Goal: Information Seeking & Learning: Learn about a topic

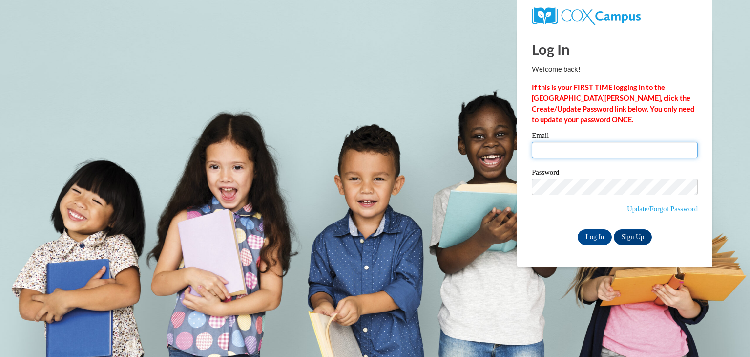
click at [565, 154] on input "Email" at bounding box center [615, 150] width 166 height 17
type input "jarias2@daltonstate.edu"
click at [603, 238] on input "Log In" at bounding box center [595, 237] width 34 height 16
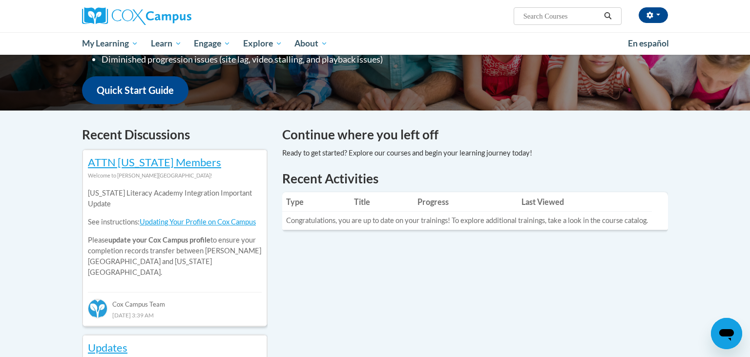
scroll to position [231, 0]
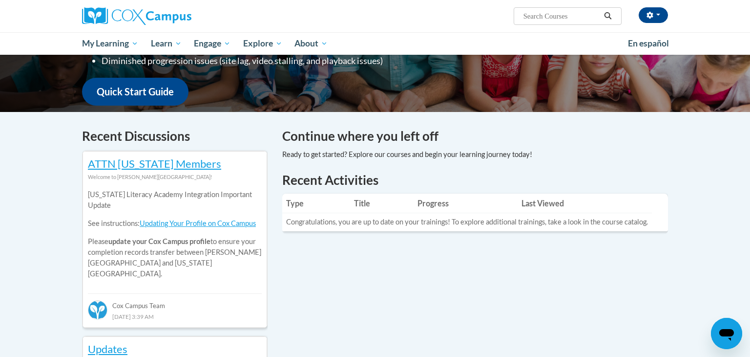
click at [549, 20] on input "Search..." at bounding box center [562, 16] width 78 height 12
type input "dyx"
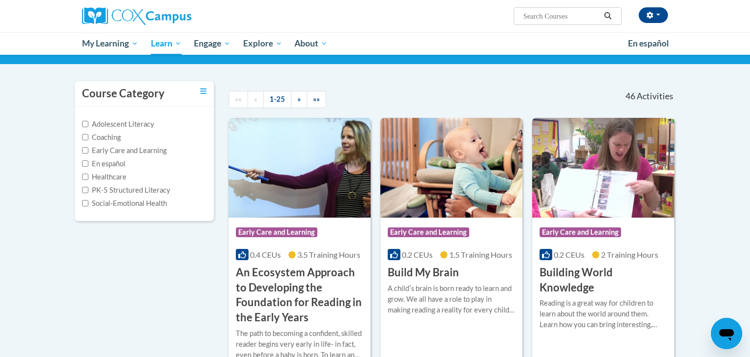
scroll to position [76, 0]
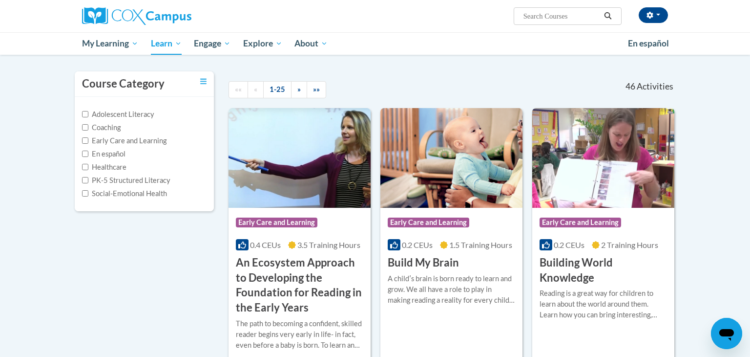
click at [537, 13] on input "Search..." at bounding box center [562, 16] width 78 height 12
paste input "Dyslexia"
type input "Dyslexia"
click at [610, 12] on icon "Search" at bounding box center [608, 15] width 9 height 7
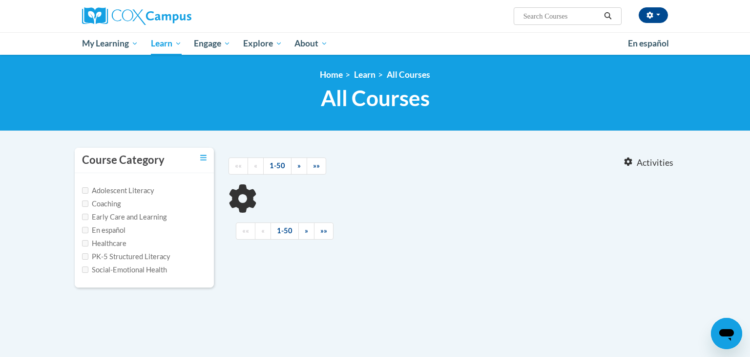
type input "Dyslexia"
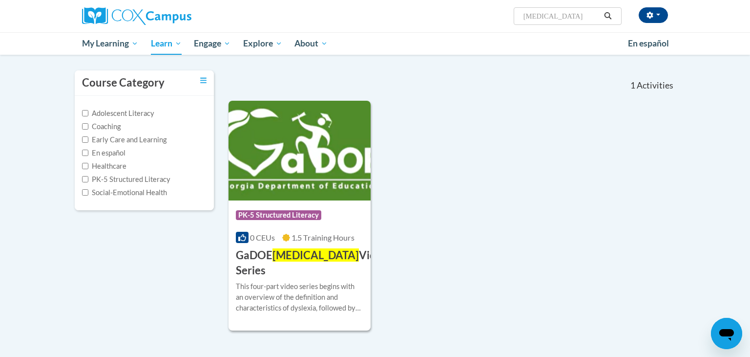
scroll to position [77, 0]
click at [332, 162] on img at bounding box center [300, 151] width 142 height 100
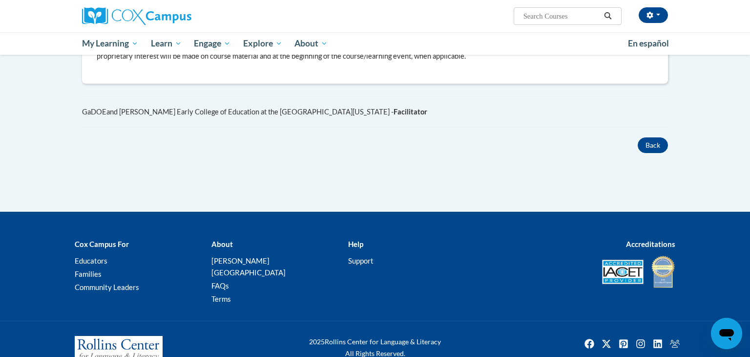
scroll to position [20, 0]
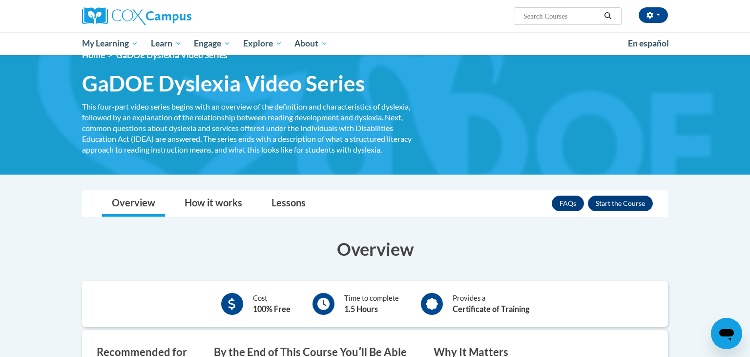
click at [466, 147] on div "<en>Home</en><fr>Accueil</fr><de>Zuhause</de><it>Casa</it><es>Casa</es><pt>Casa…" at bounding box center [374, 105] width 615 height 110
click at [648, 201] on button "Enroll" at bounding box center [620, 203] width 65 height 16
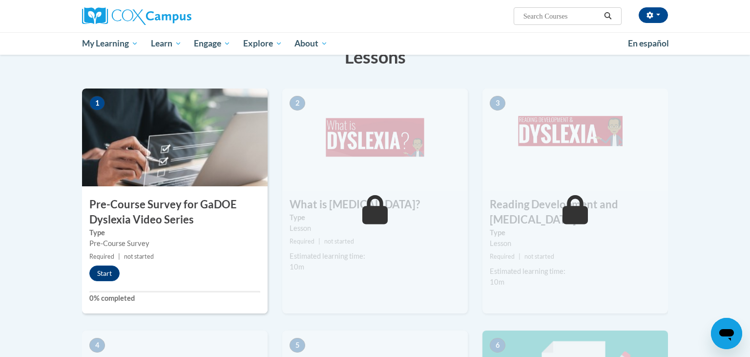
scroll to position [184, 0]
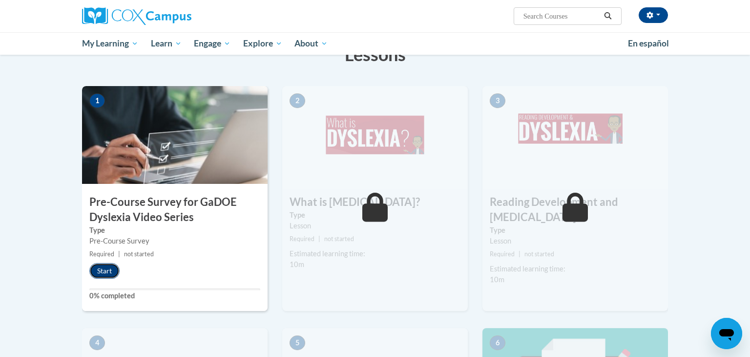
click at [96, 268] on button "Start" at bounding box center [104, 271] width 30 height 16
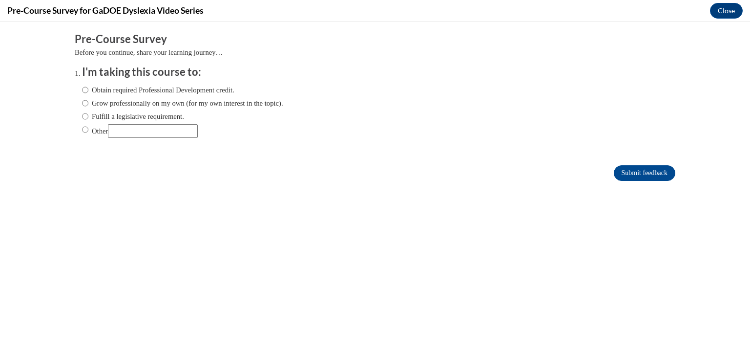
scroll to position [0, 0]
click at [648, 163] on form "Pre-Course Survey Before you continue, share your learning journey… I'm taking …" at bounding box center [375, 111] width 601 height 159
click at [645, 171] on input "Submit feedback" at bounding box center [645, 173] width 62 height 16
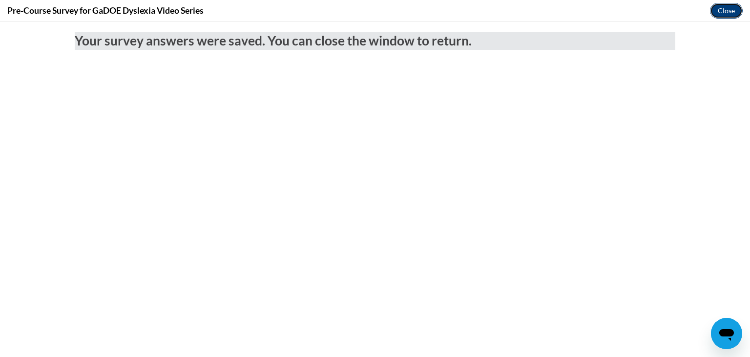
click at [737, 10] on button "Close" at bounding box center [726, 11] width 33 height 16
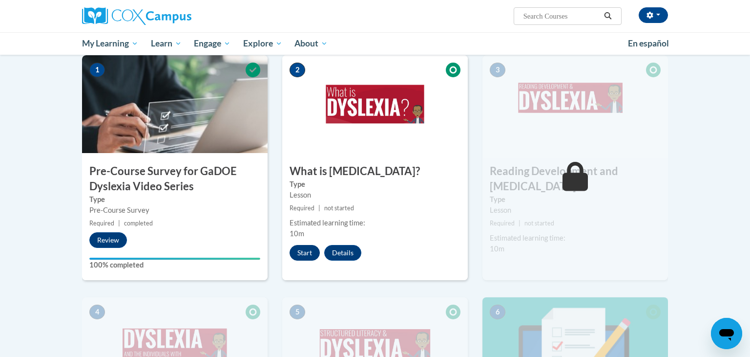
scroll to position [213, 0]
